Goal: Navigation & Orientation: Find specific page/section

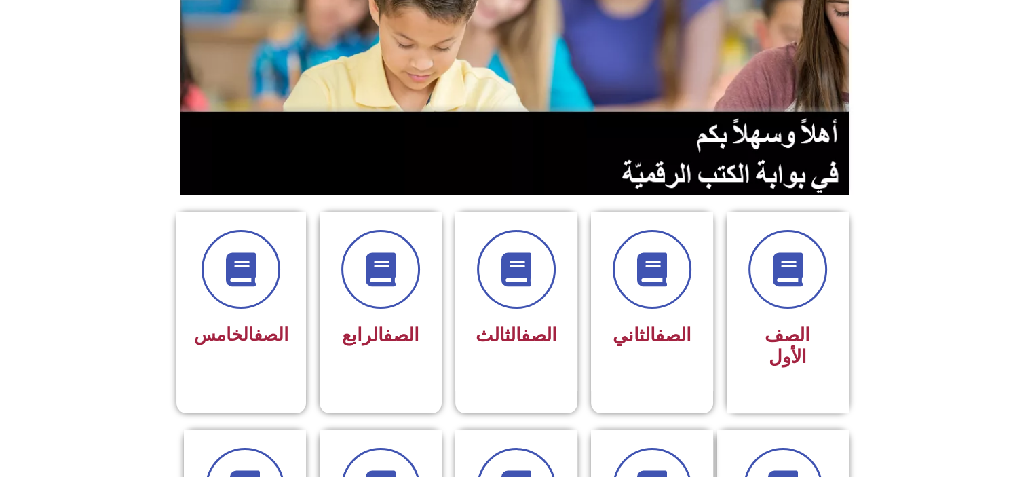
scroll to position [187, 0]
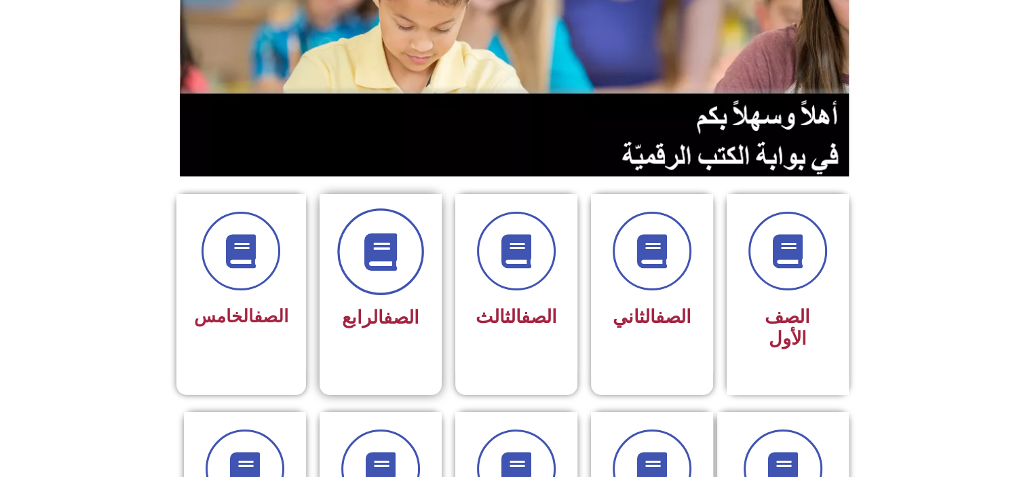
click at [393, 281] on span at bounding box center [380, 251] width 87 height 87
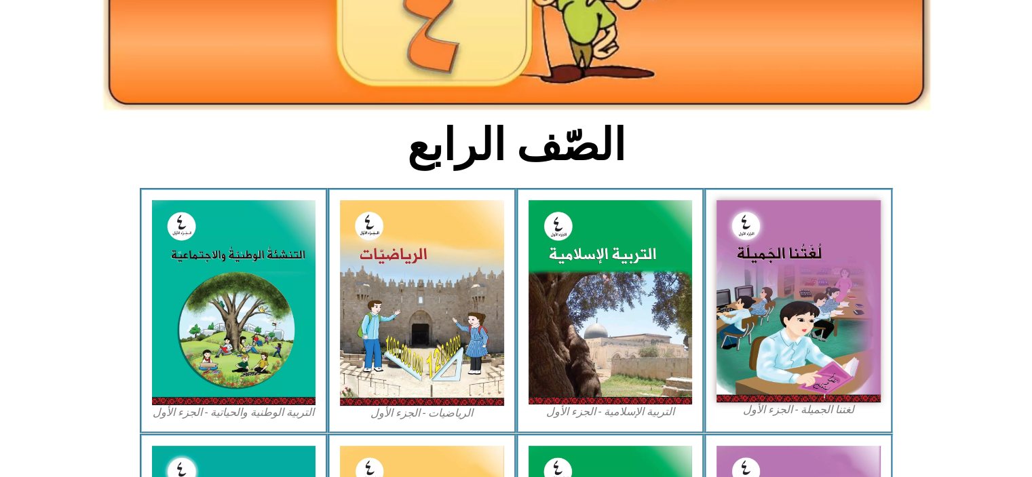
scroll to position [236, 0]
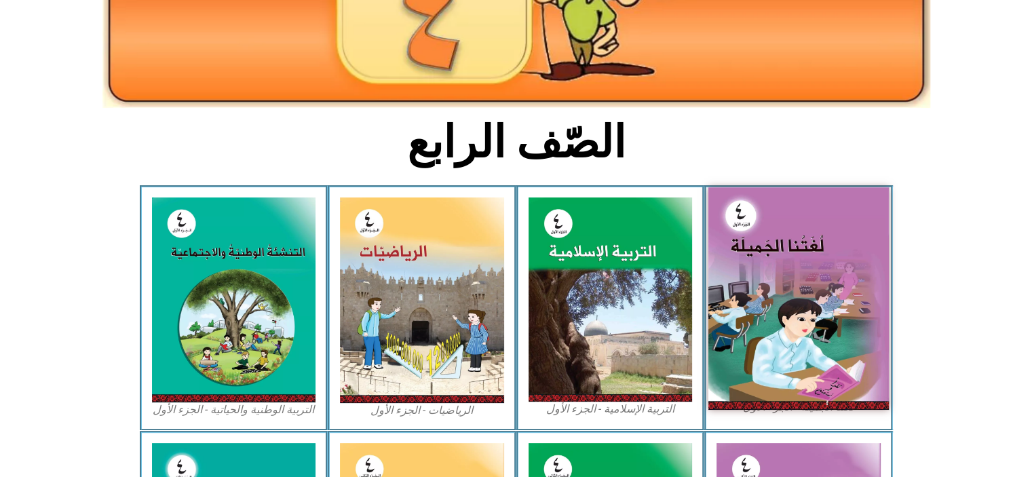
click at [838, 258] on img at bounding box center [798, 298] width 180 height 222
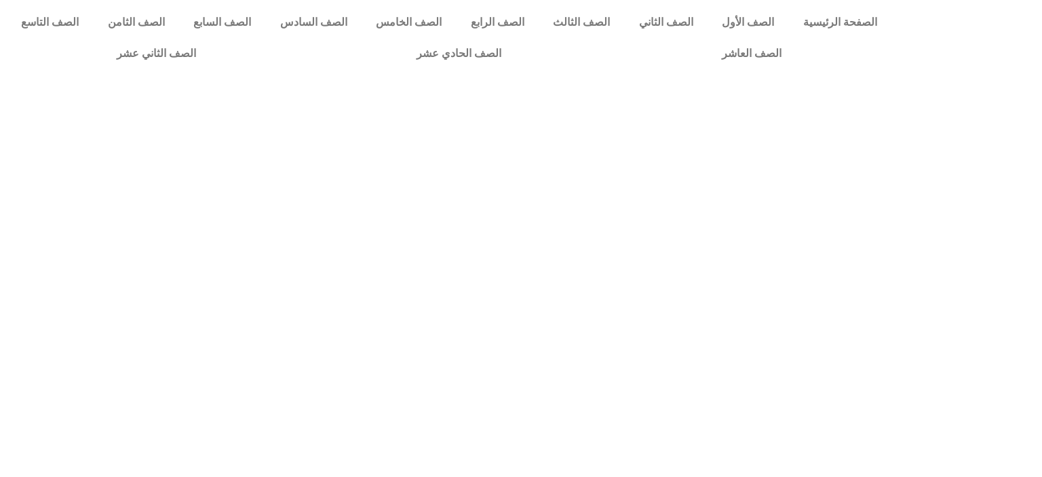
click at [838, 123] on html "الصفحة الرئيسية الصف الأول الصف الثاني الصف الثالث الصف الرابع الصف الخامس الصف…" at bounding box center [521, 61] width 1042 height 123
drag, startPoint x: 0, startPoint y: 0, endPoint x: 838, endPoint y: 258, distance: 877.4
click at [838, 123] on html "الصفحة الرئيسية الصف الأول الصف الثاني الصف الثالث الصف الرابع الصف الخامس الصف…" at bounding box center [521, 61] width 1042 height 123
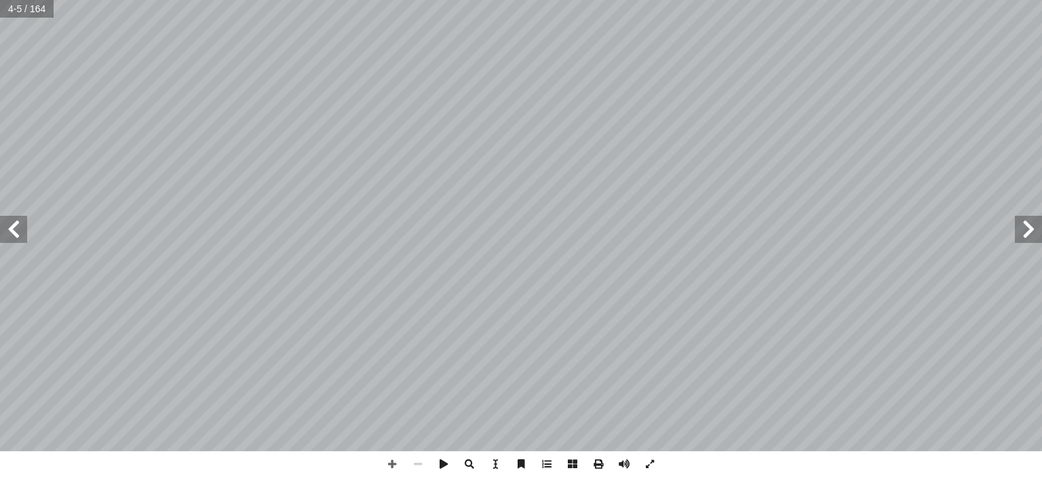
click at [1032, 227] on span at bounding box center [1028, 229] width 27 height 27
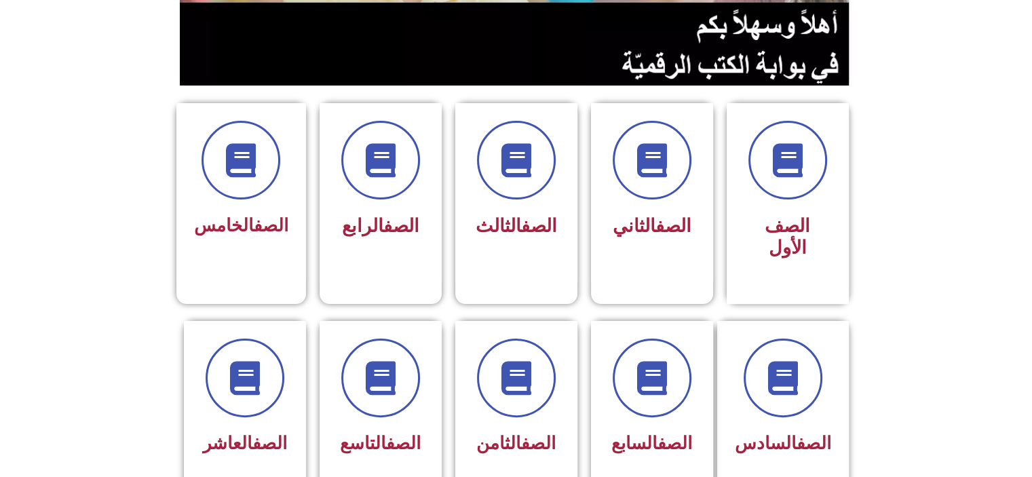
scroll to position [281, 0]
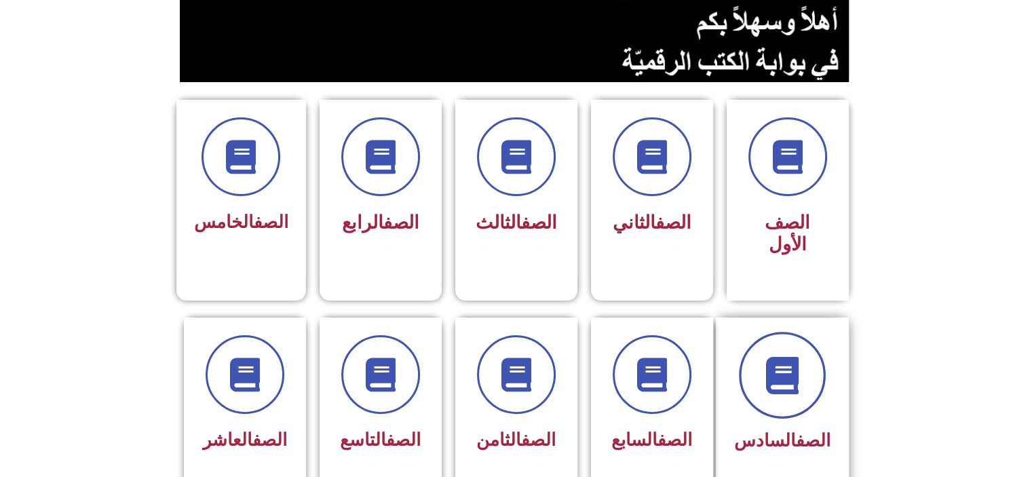
click at [786, 363] on icon at bounding box center [781, 374] width 37 height 37
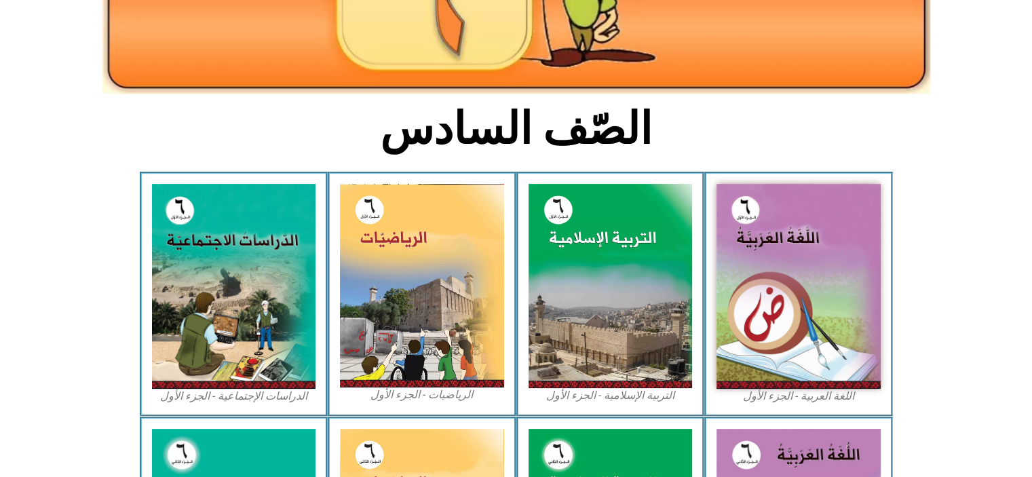
scroll to position [256, 0]
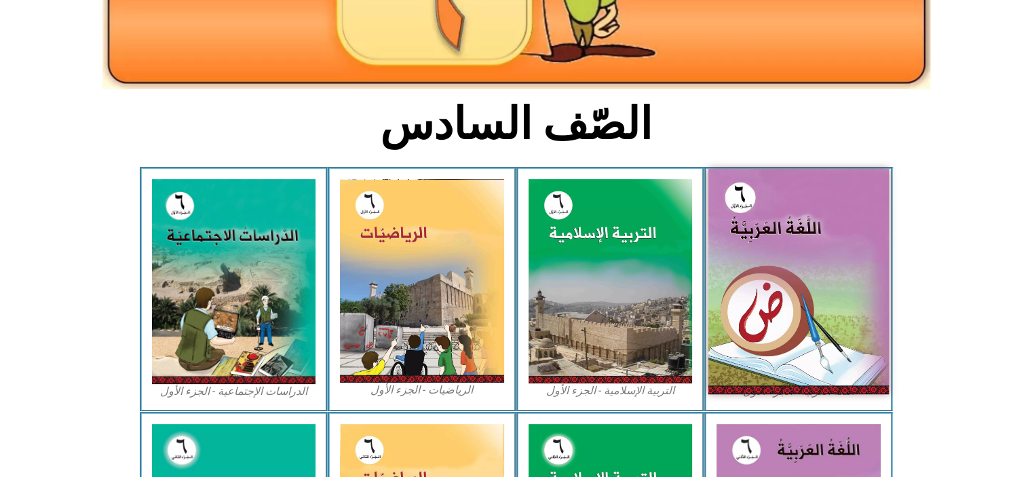
click at [847, 298] on img at bounding box center [798, 281] width 180 height 225
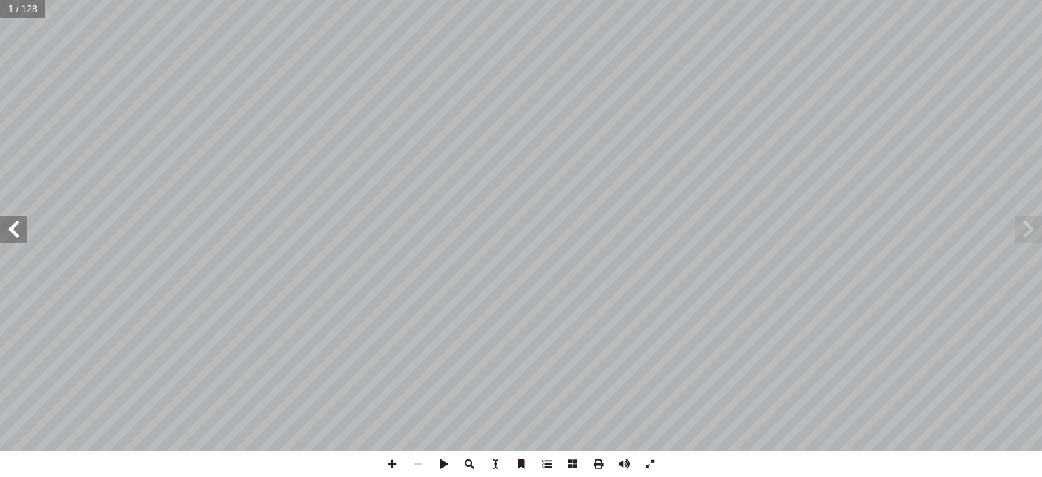
click at [22, 230] on span at bounding box center [13, 229] width 27 height 27
click at [16, 230] on span at bounding box center [13, 229] width 27 height 27
click at [1035, 235] on span at bounding box center [1028, 229] width 27 height 27
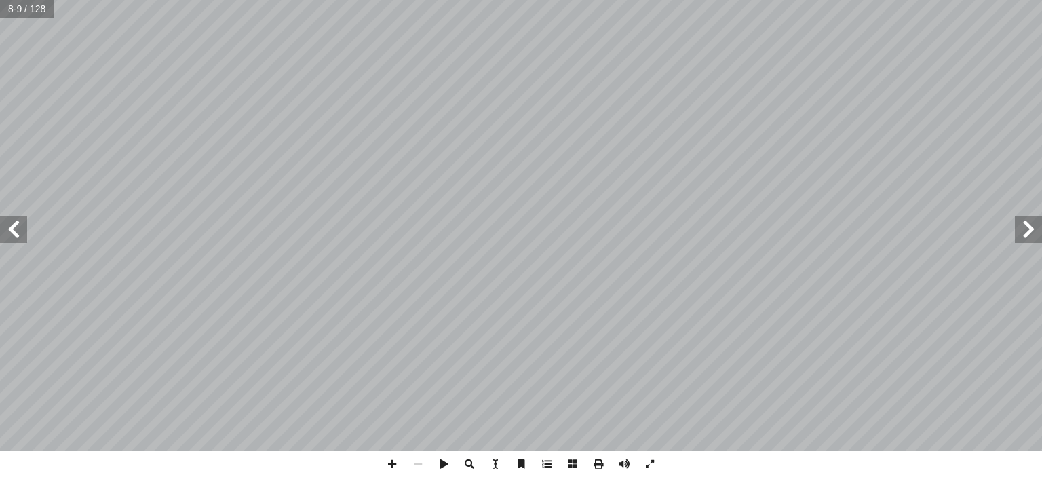
click at [1035, 235] on span at bounding box center [1028, 229] width 27 height 27
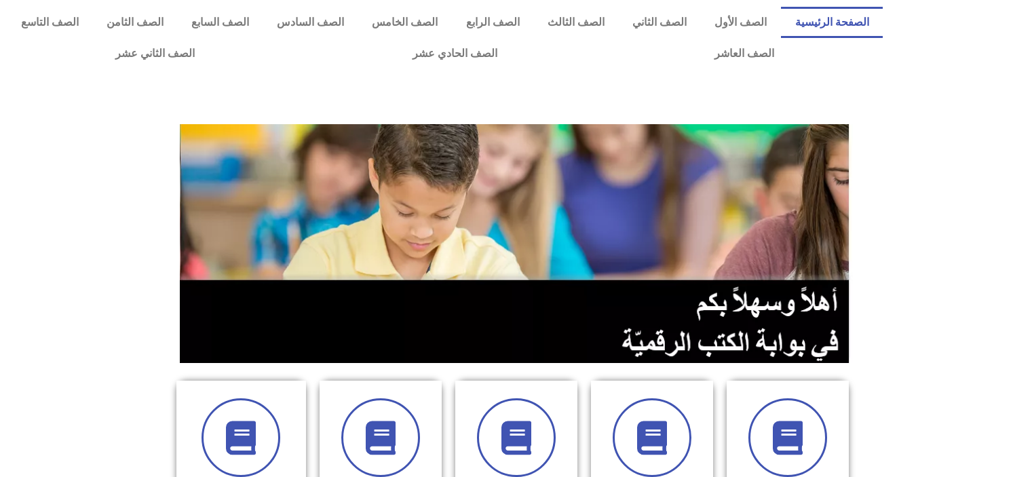
scroll to position [281, 0]
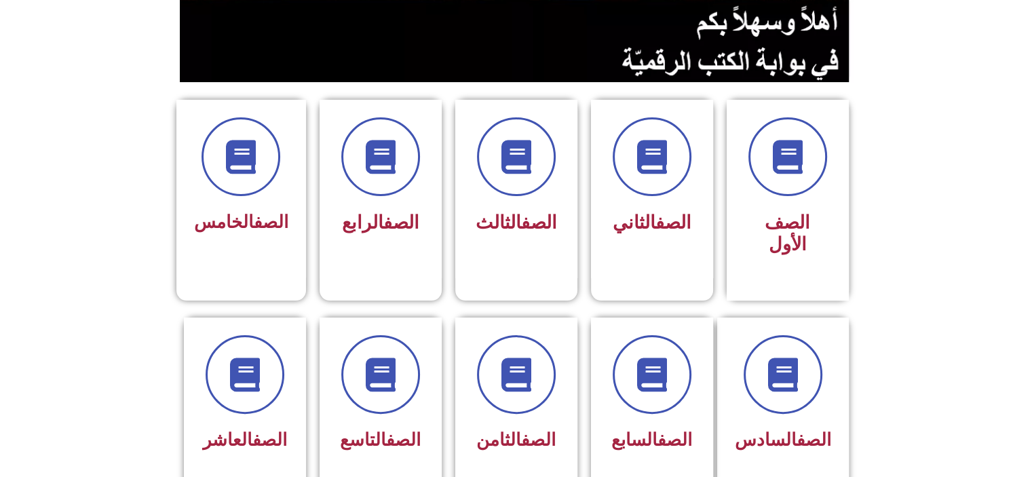
drag, startPoint x: 1040, startPoint y: 186, endPoint x: 999, endPoint y: 47, distance: 145.1
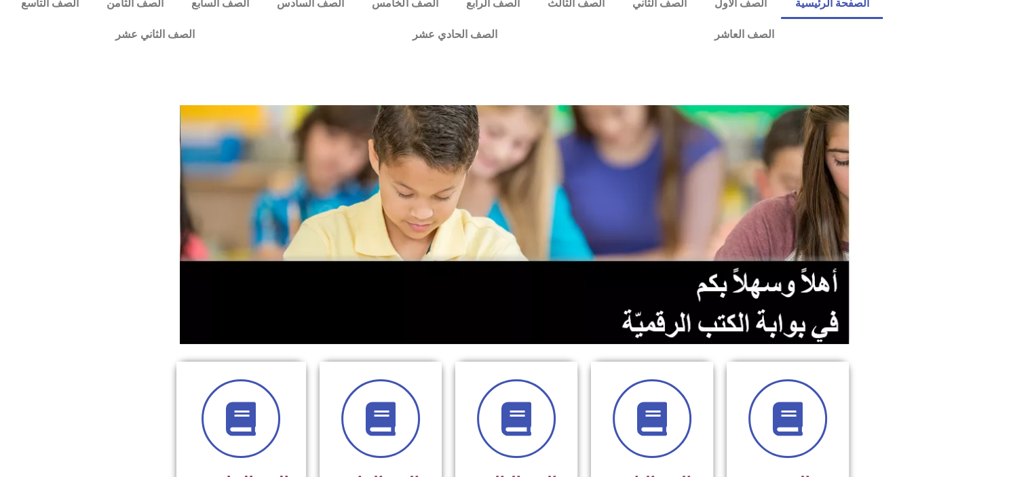
scroll to position [0, 0]
